Goal: Task Accomplishment & Management: Complete application form

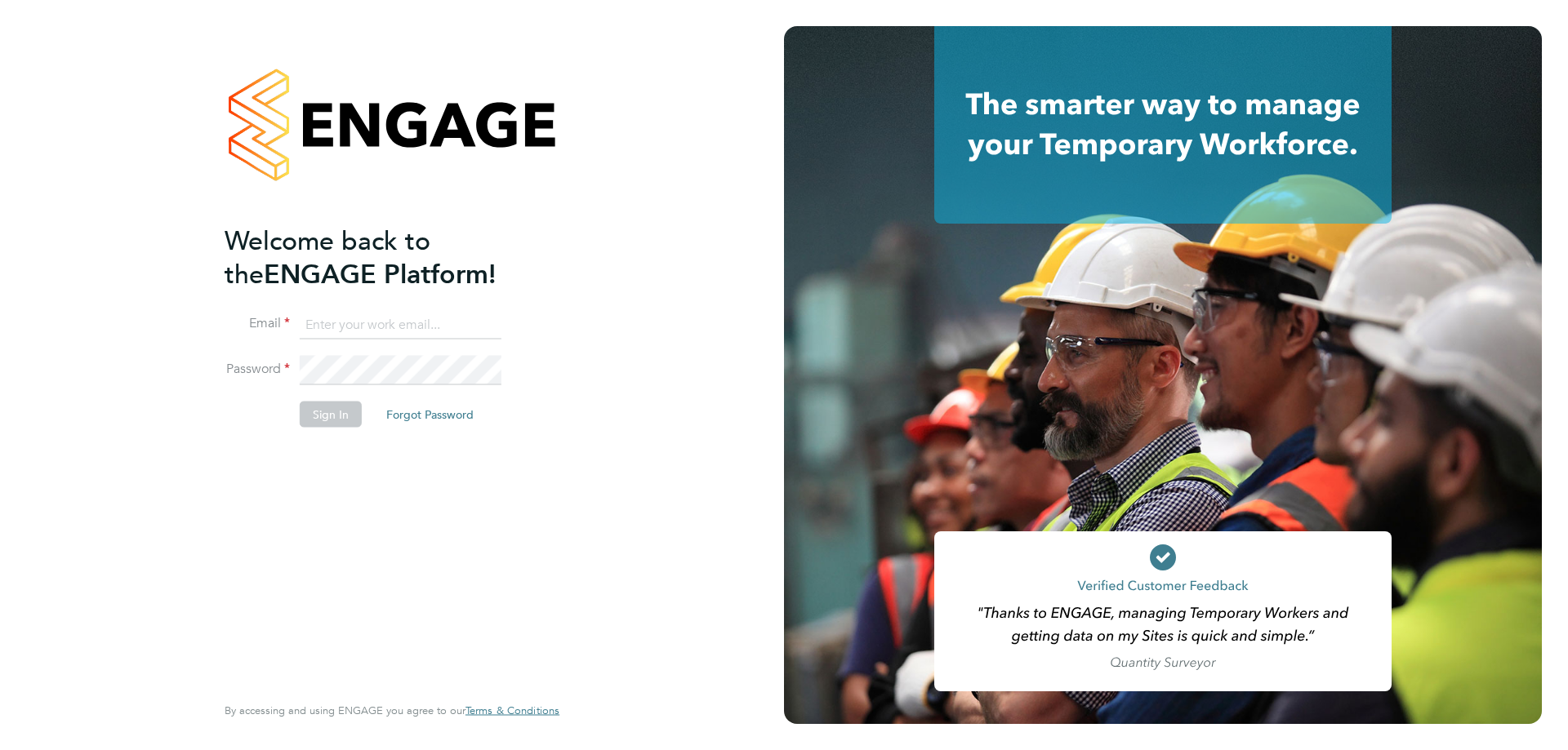
type input "roselyn@frlondon.co.uk"
click at [334, 410] on button "Sign In" at bounding box center [330, 415] width 62 height 26
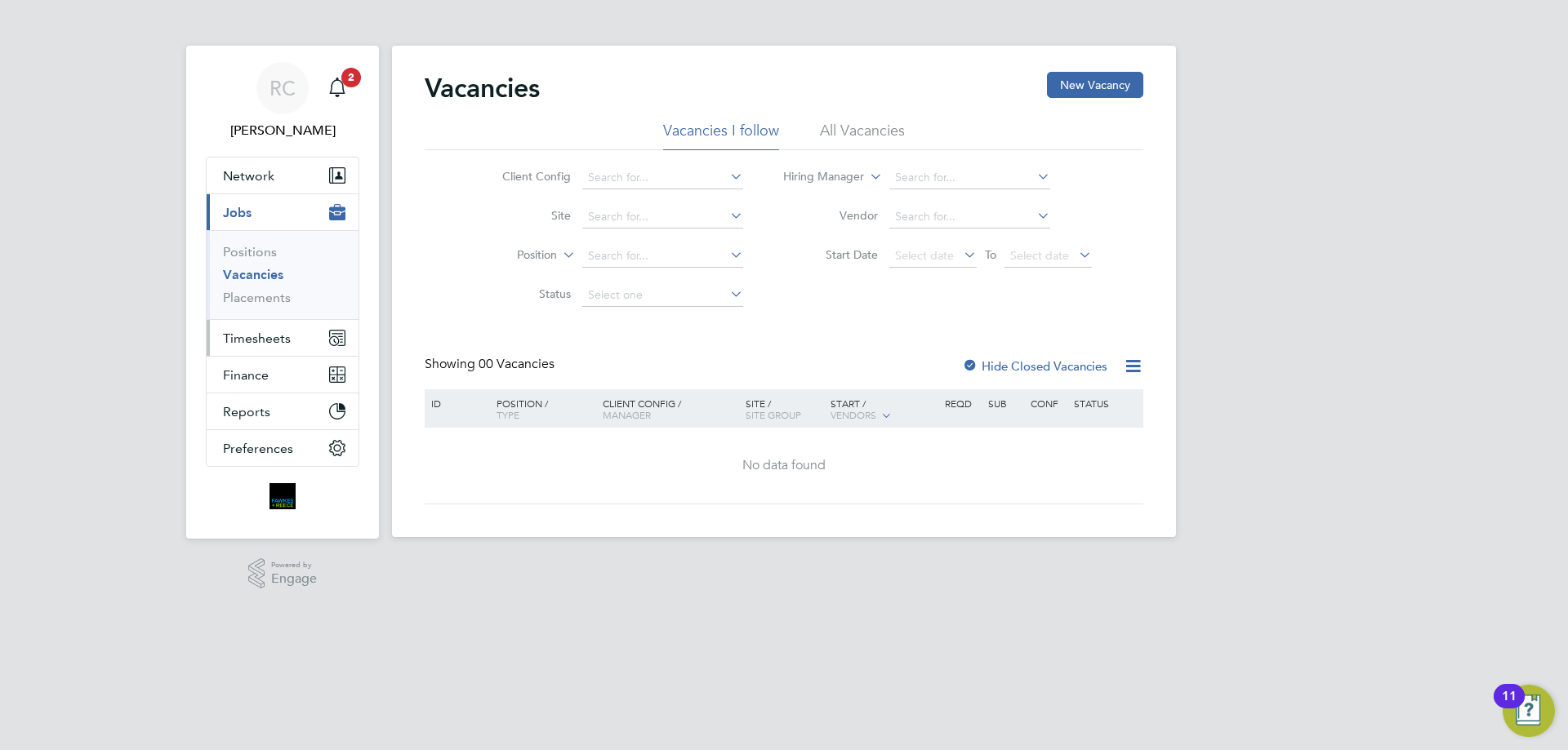
click at [259, 336] on span "Timesheets" at bounding box center [257, 338] width 68 height 16
click at [254, 332] on span "Timesheets" at bounding box center [257, 338] width 68 height 16
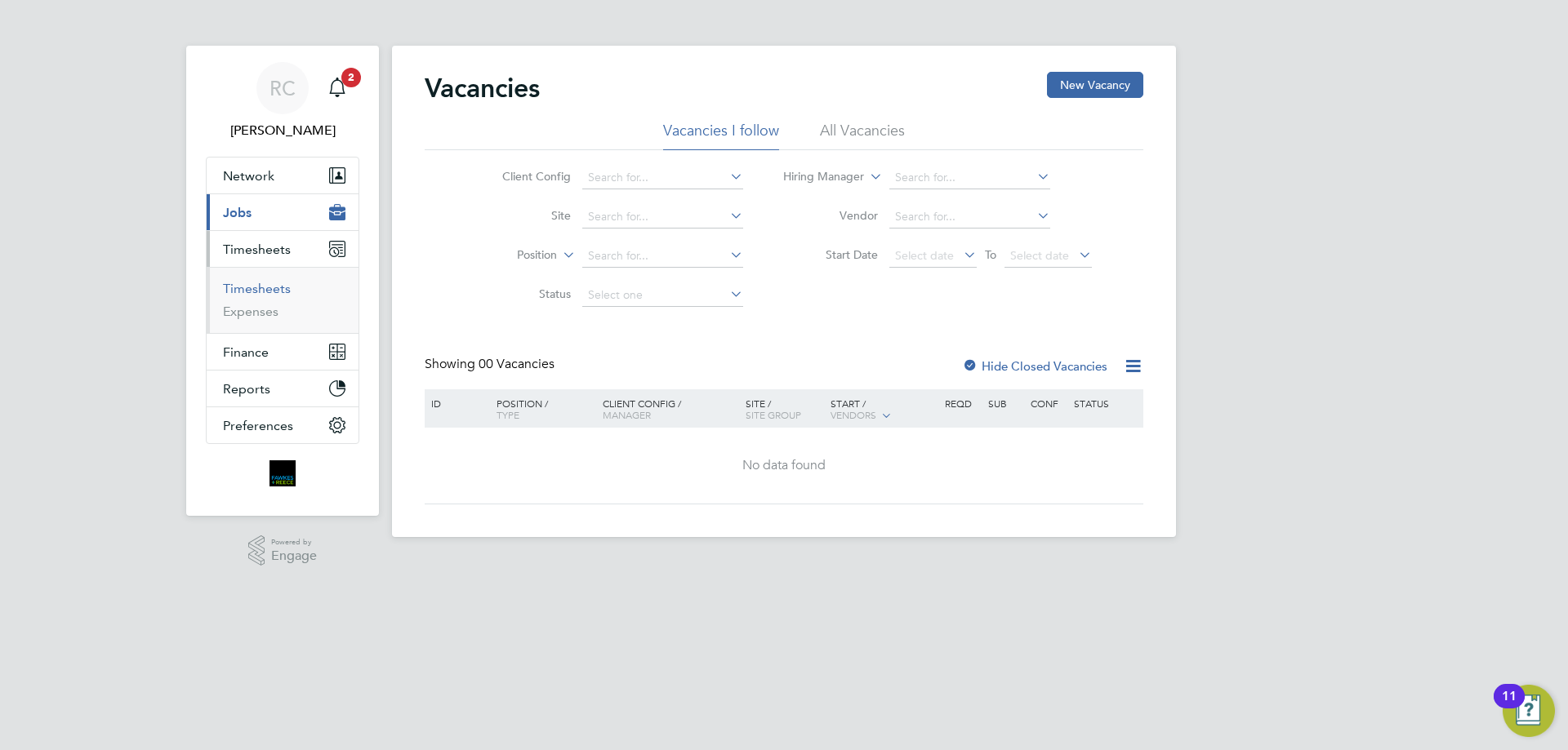
click at [262, 293] on link "Timesheets" at bounding box center [257, 288] width 68 height 16
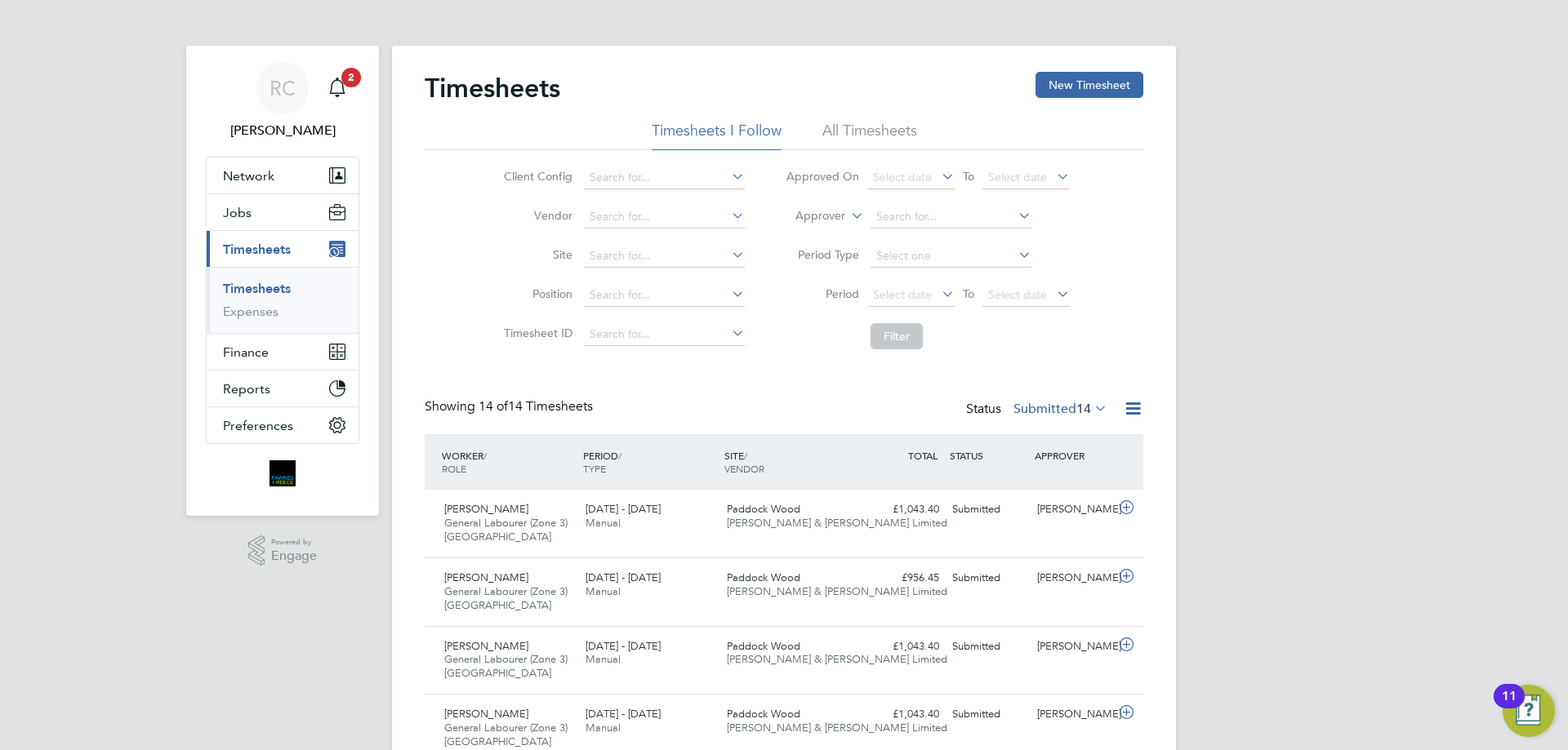
click at [866, 129] on li "All Timesheets" at bounding box center [869, 135] width 95 height 30
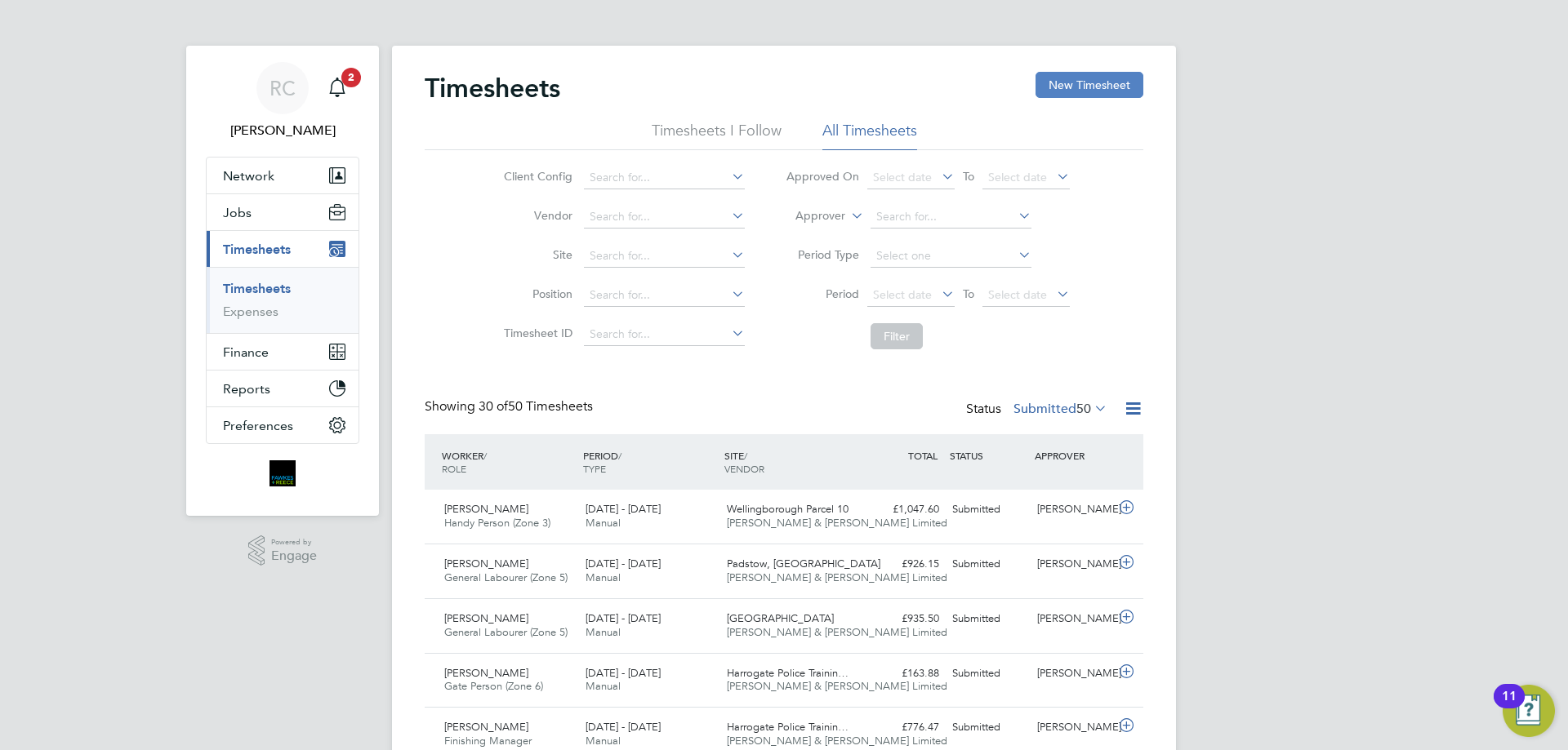
click at [1058, 89] on button "New Timesheet" at bounding box center [1089, 85] width 107 height 26
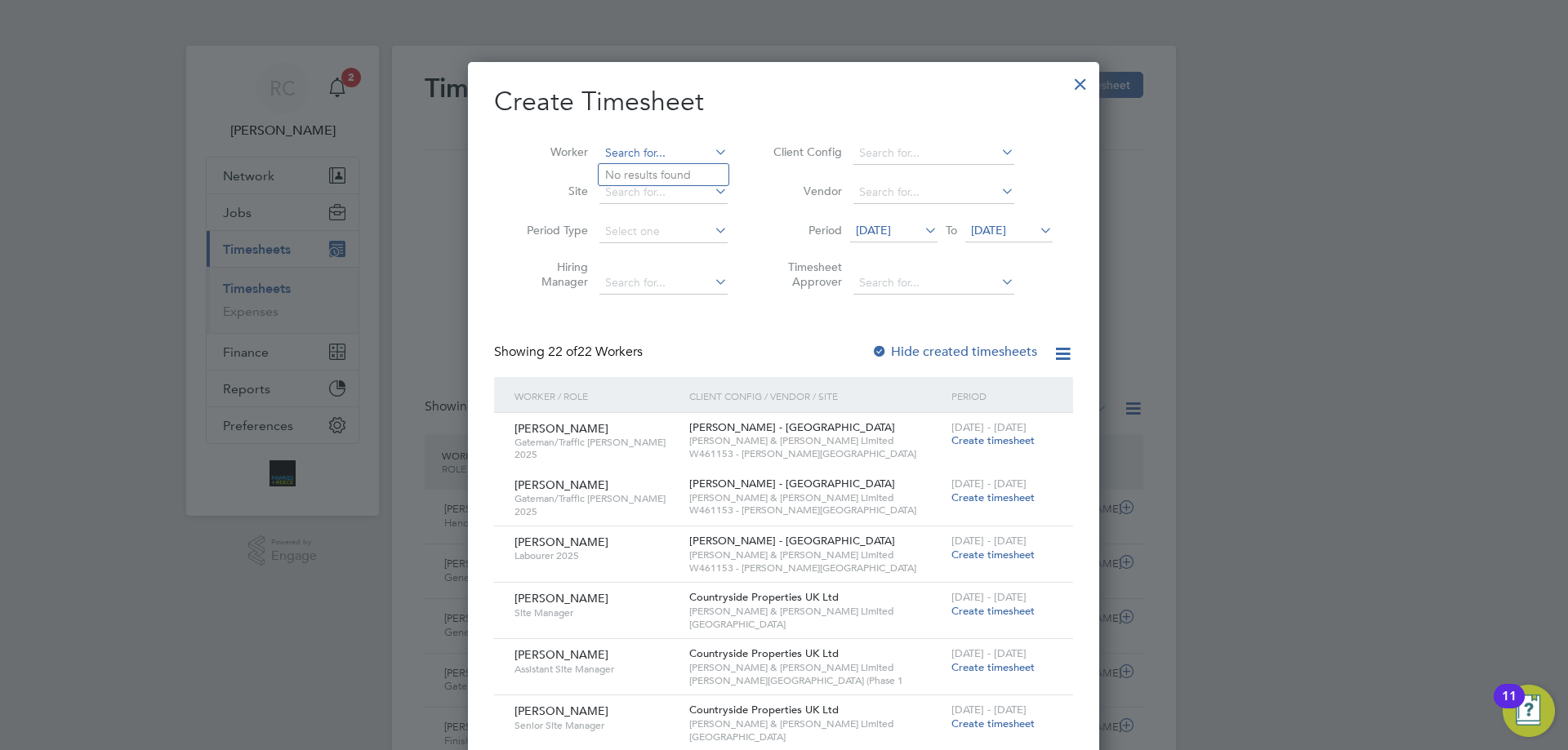
click at [620, 158] on input at bounding box center [663, 153] width 128 height 23
type input "H"
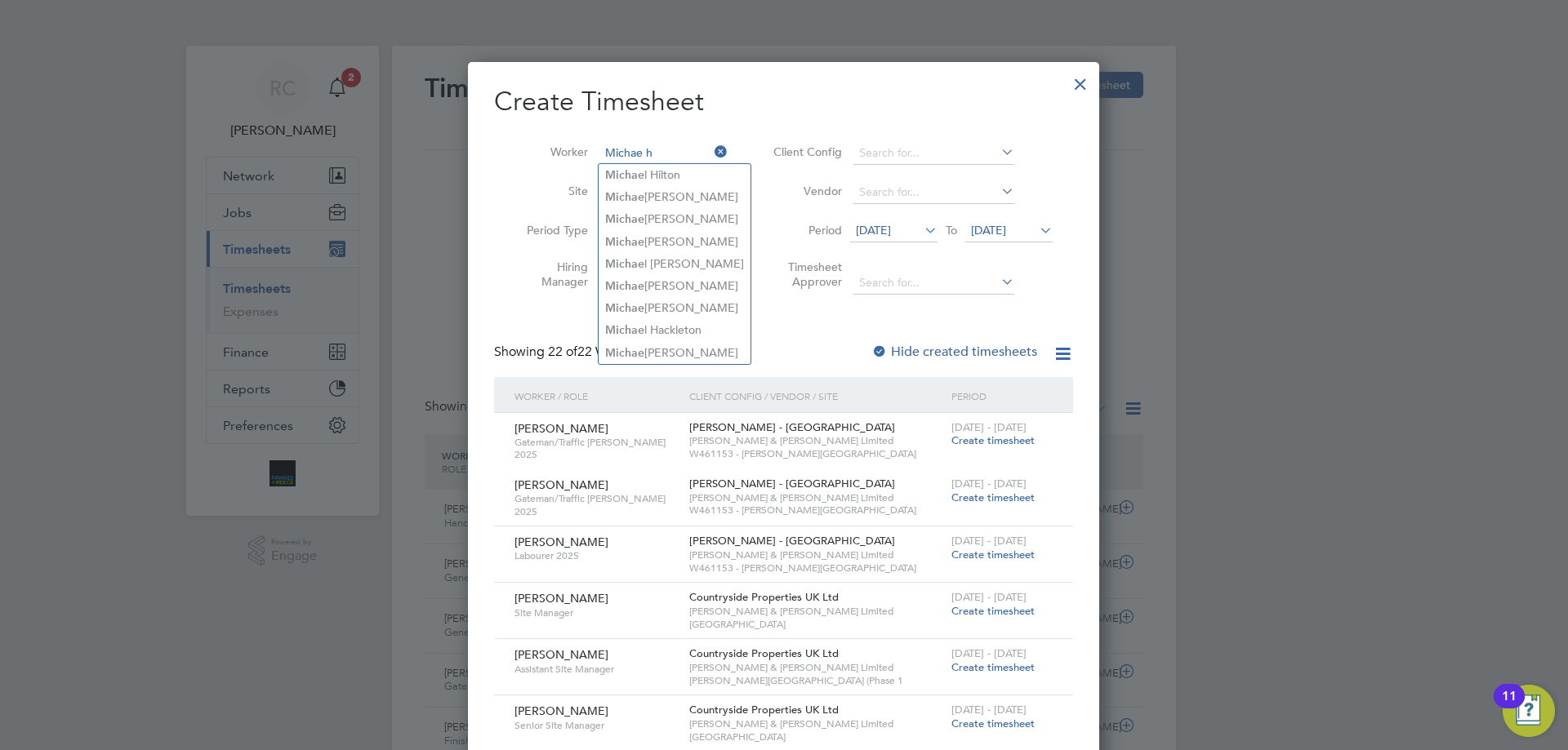
type input "Michae"
